Goal: Transaction & Acquisition: Purchase product/service

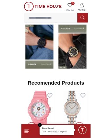
scroll to position [508, 0]
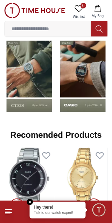
click at [20, 33] on input at bounding box center [48, 29] width 86 height 14
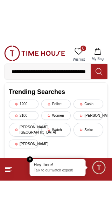
scroll to position [0, 73]
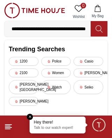
type input "**********"
click at [101, 32] on icon at bounding box center [99, 29] width 7 height 8
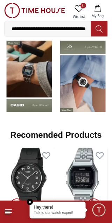
scroll to position [0, 0]
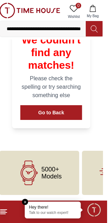
scroll to position [162, 0]
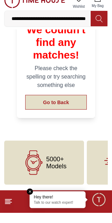
click at [69, 120] on button "Go to Back" at bounding box center [56, 112] width 62 height 15
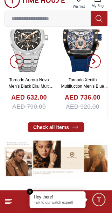
scroll to position [508, 0]
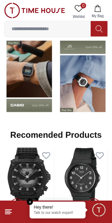
click at [66, 37] on div "Shop by Brands" at bounding box center [56, 24] width 104 height 25
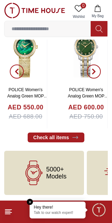
scroll to position [1670, 0]
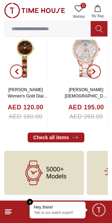
click at [11, 214] on icon at bounding box center [8, 211] width 8 height 8
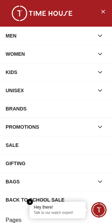
click at [105, 56] on button "button" at bounding box center [100, 54] width 13 height 13
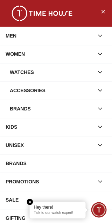
click at [49, 78] on div "Watches" at bounding box center [52, 72] width 84 height 13
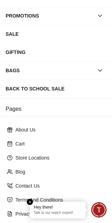
scroll to position [247, 0]
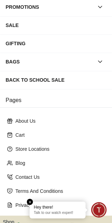
click at [27, 201] on em "Close tooltip" at bounding box center [30, 202] width 6 height 6
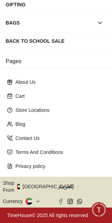
scroll to position [407, 0]
click at [59, 182] on span "العربية" at bounding box center [83, 186] width 51 height 8
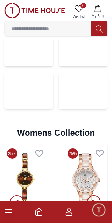
scroll to position [1279, 0]
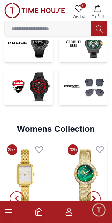
click at [98, 6] on icon "button" at bounding box center [97, 8] width 7 height 7
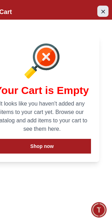
click at [100, 13] on icon "Close Account" at bounding box center [103, 11] width 6 height 9
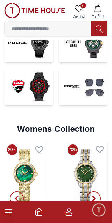
click at [75, 11] on icon at bounding box center [79, 8] width 8 height 8
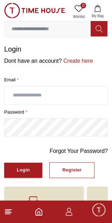
scroll to position [1, 0]
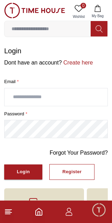
click at [24, 106] on input "text" at bounding box center [56, 97] width 103 height 18
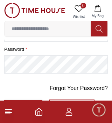
scroll to position [0, 12]
type input "**********"
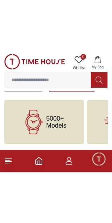
scroll to position [81, 0]
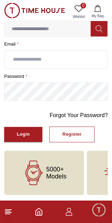
scroll to position [81, 0]
